Goal: Information Seeking & Learning: Learn about a topic

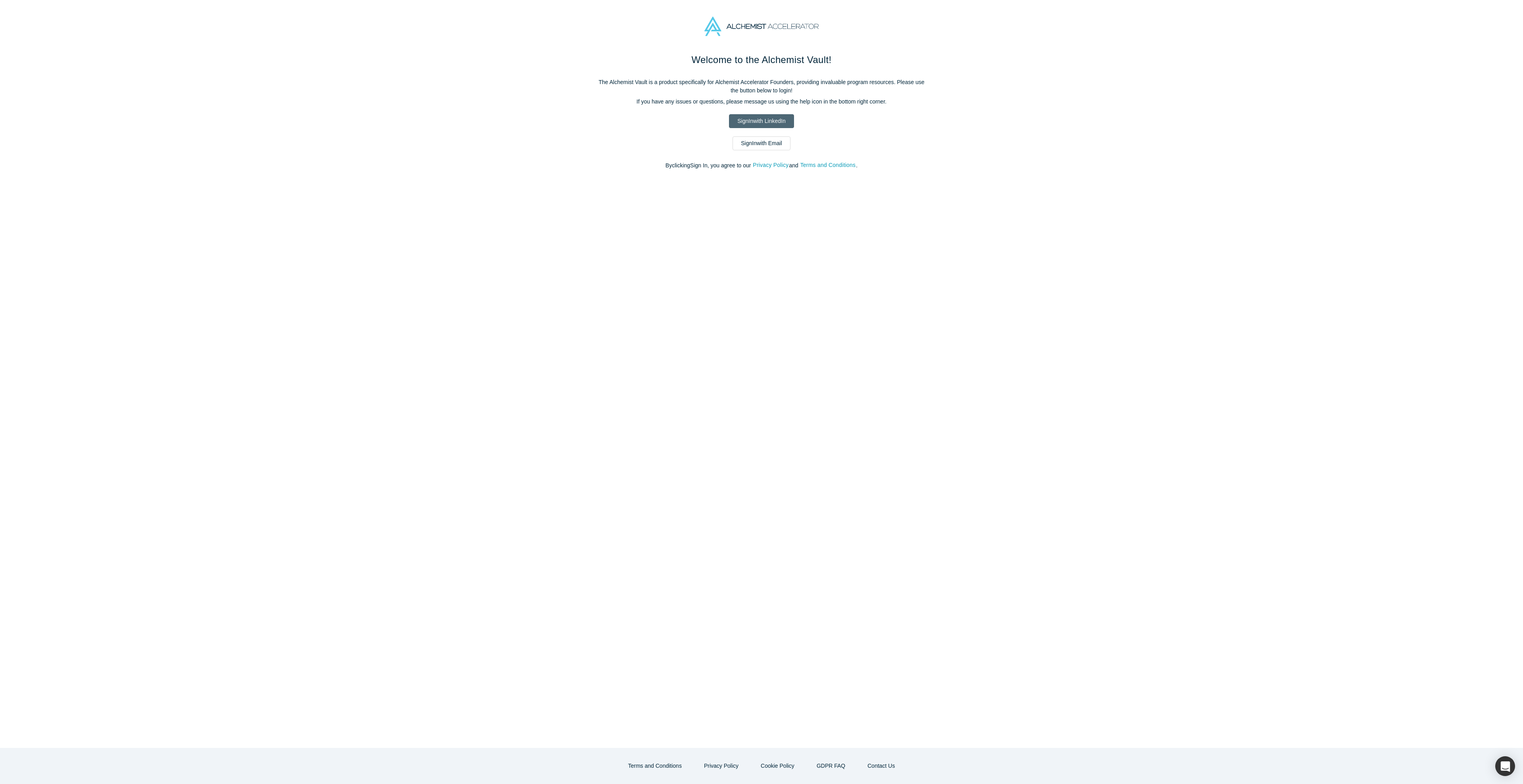
click at [770, 123] on link "Sign In with LinkedIn" at bounding box center [761, 121] width 65 height 14
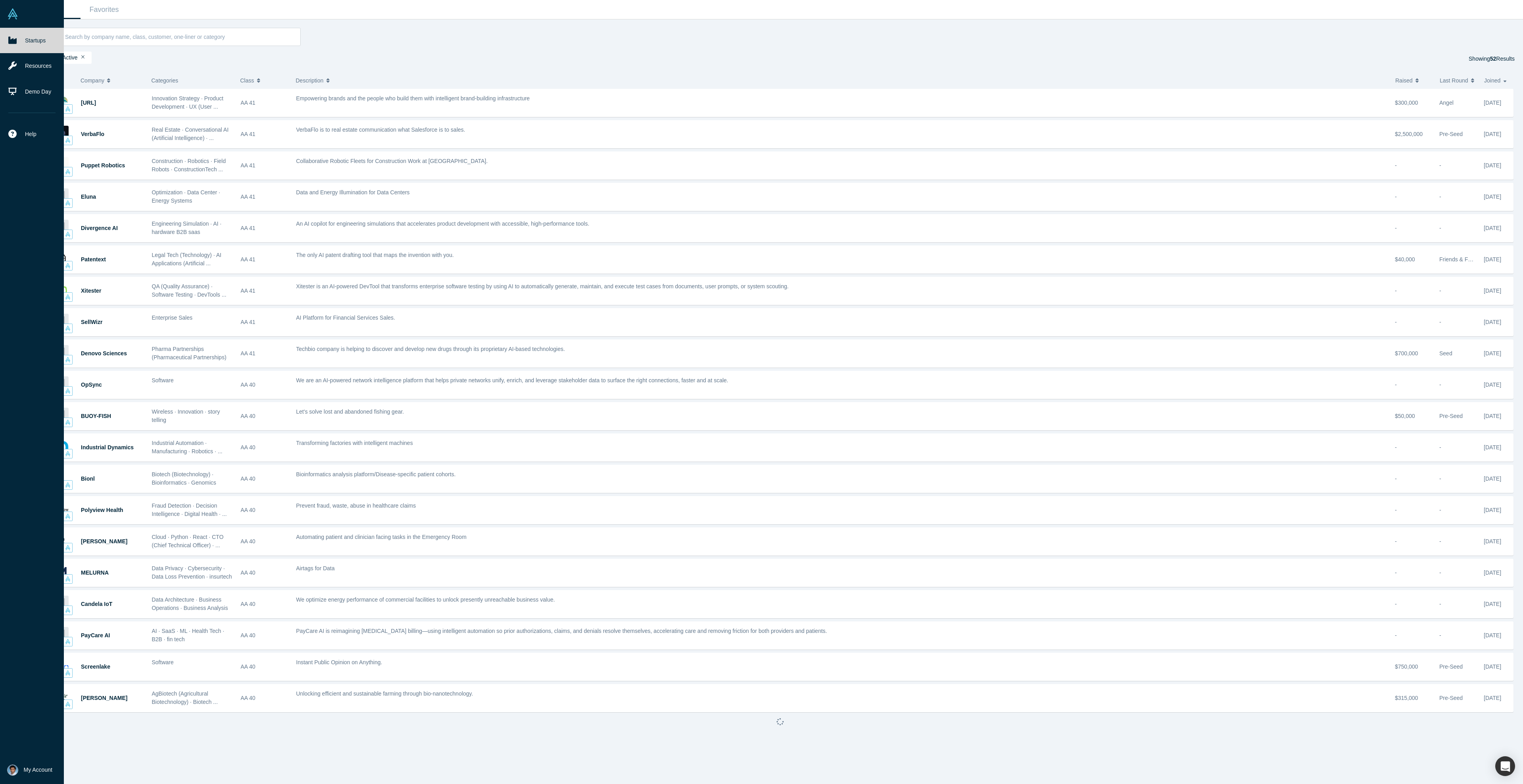
click at [9, 15] on img at bounding box center [13, 14] width 11 height 11
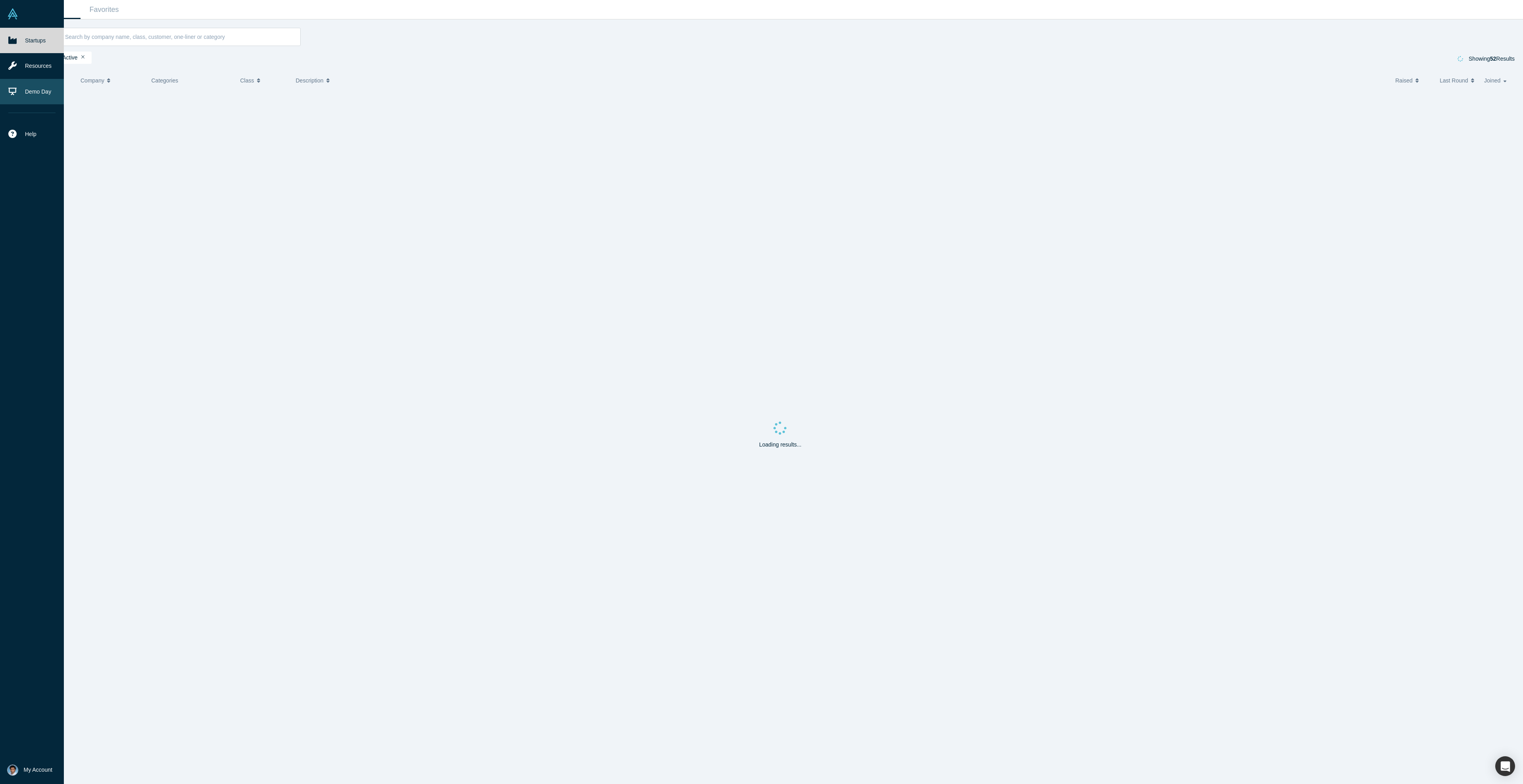
click at [32, 92] on link "Demo Day" at bounding box center [32, 91] width 64 height 25
